Goal: Find specific page/section: Find specific page/section

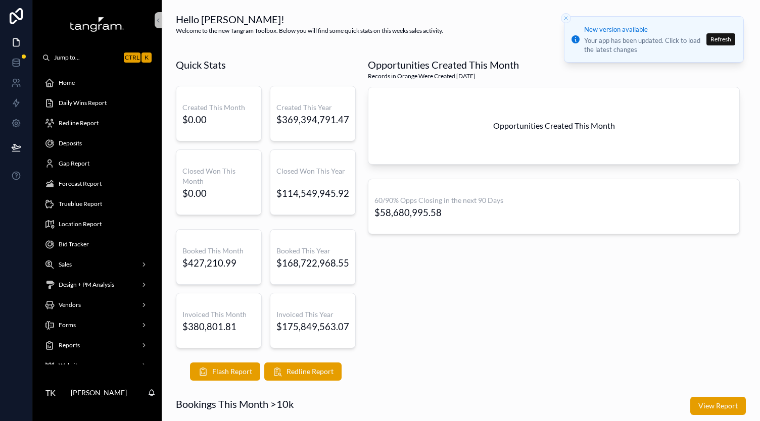
click at [91, 105] on span "Daily Wins Report" at bounding box center [83, 103] width 48 height 8
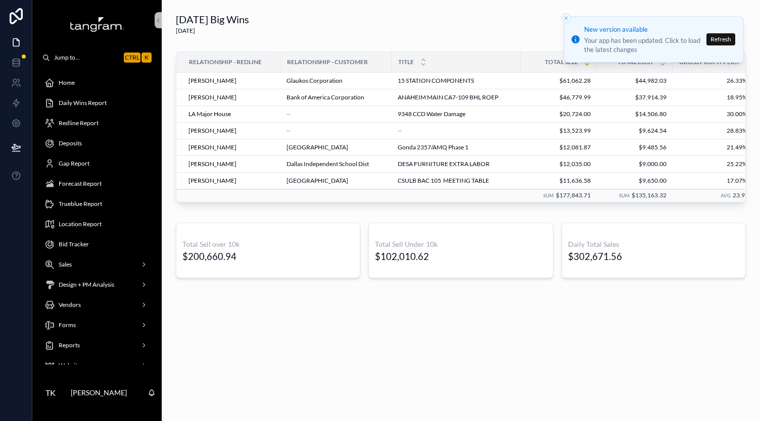
click at [79, 123] on span "Redline Report" at bounding box center [79, 123] width 40 height 8
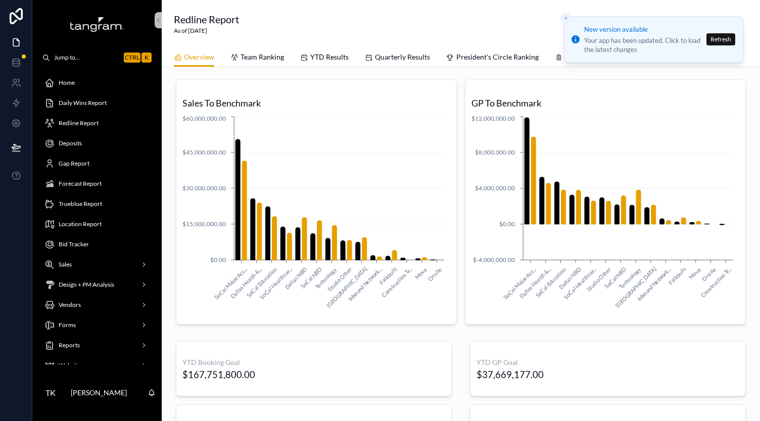
click at [323, 53] on span "YTD Results" at bounding box center [329, 57] width 38 height 10
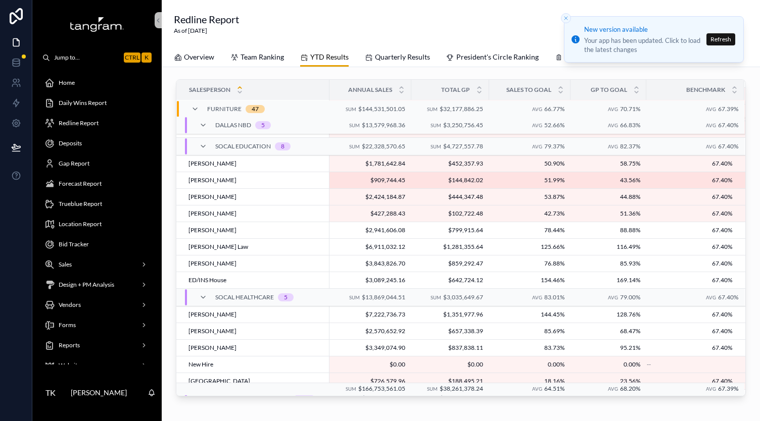
scroll to position [375, 5]
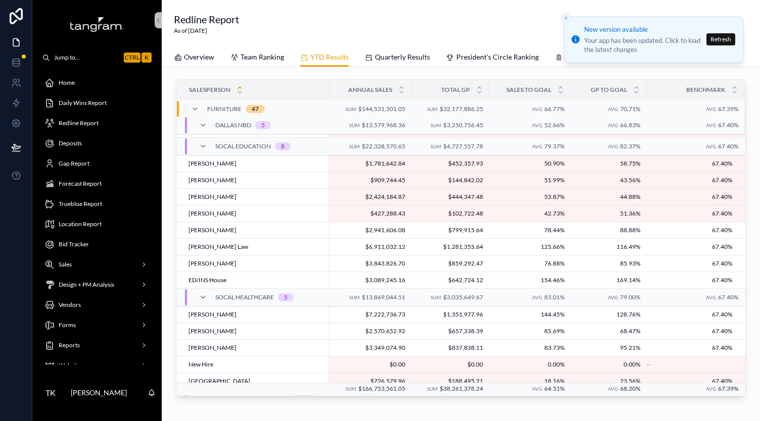
click at [384, 14] on div "Redline Report As of [DATE]" at bounding box center [461, 23] width 574 height 23
click at [560, 60] on icon "scrollable content" at bounding box center [559, 58] width 8 height 8
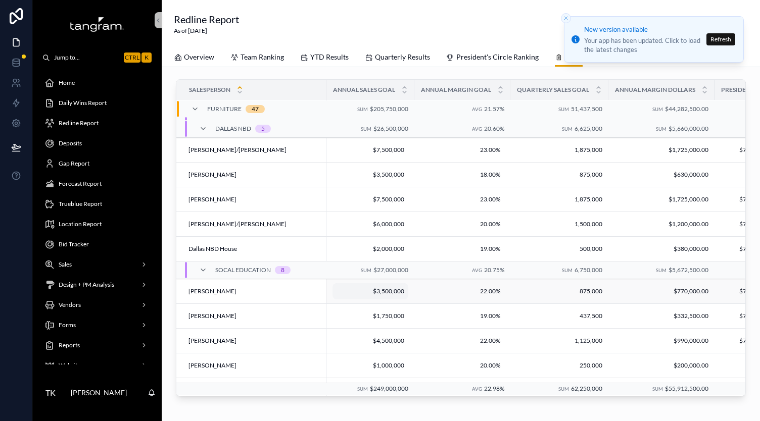
scroll to position [463, 0]
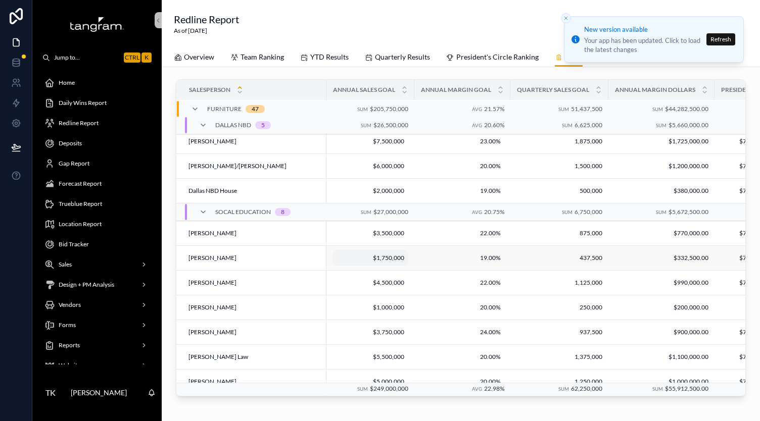
click at [399, 258] on span "$1,750,000" at bounding box center [370, 258] width 68 height 8
click at [443, 269] on icon "scrollable content" at bounding box center [447, 269] width 8 height 8
click at [256, 56] on span "Team Ranking" at bounding box center [261, 57] width 43 height 10
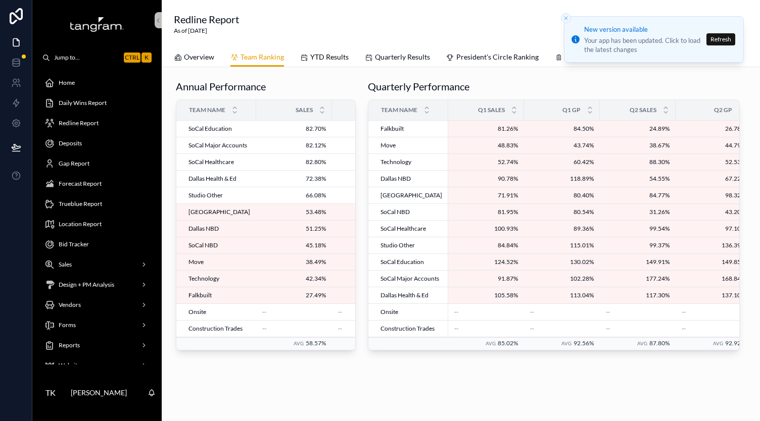
click at [339, 61] on span "YTD Results" at bounding box center [329, 57] width 38 height 10
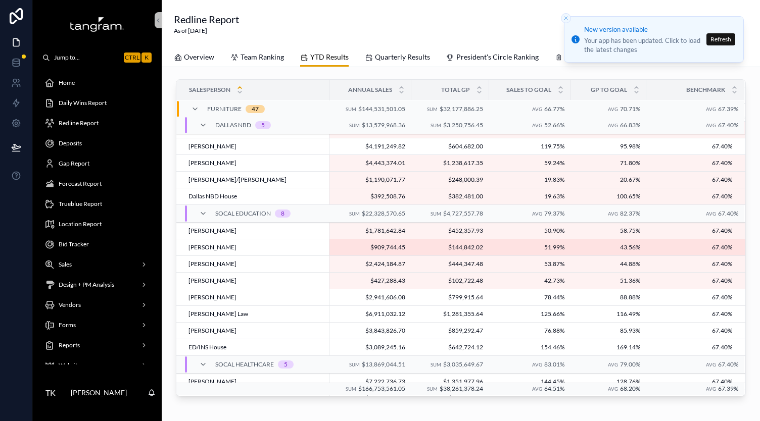
scroll to position [308, 5]
